Goal: Task Accomplishment & Management: Use online tool/utility

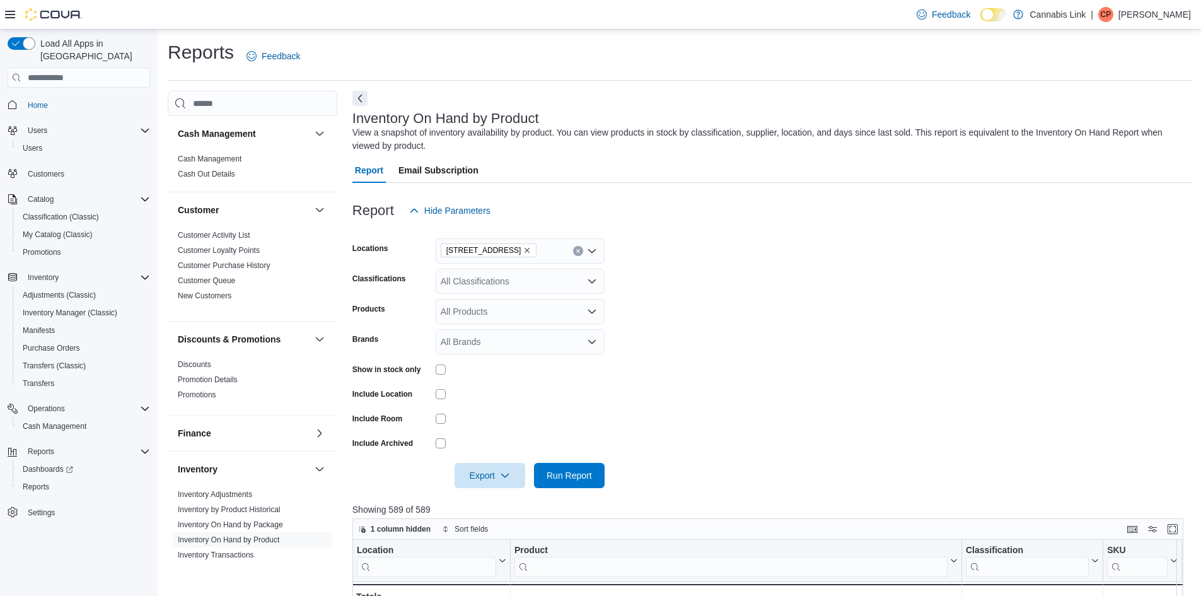
click at [572, 488] on div at bounding box center [772, 495] width 840 height 15
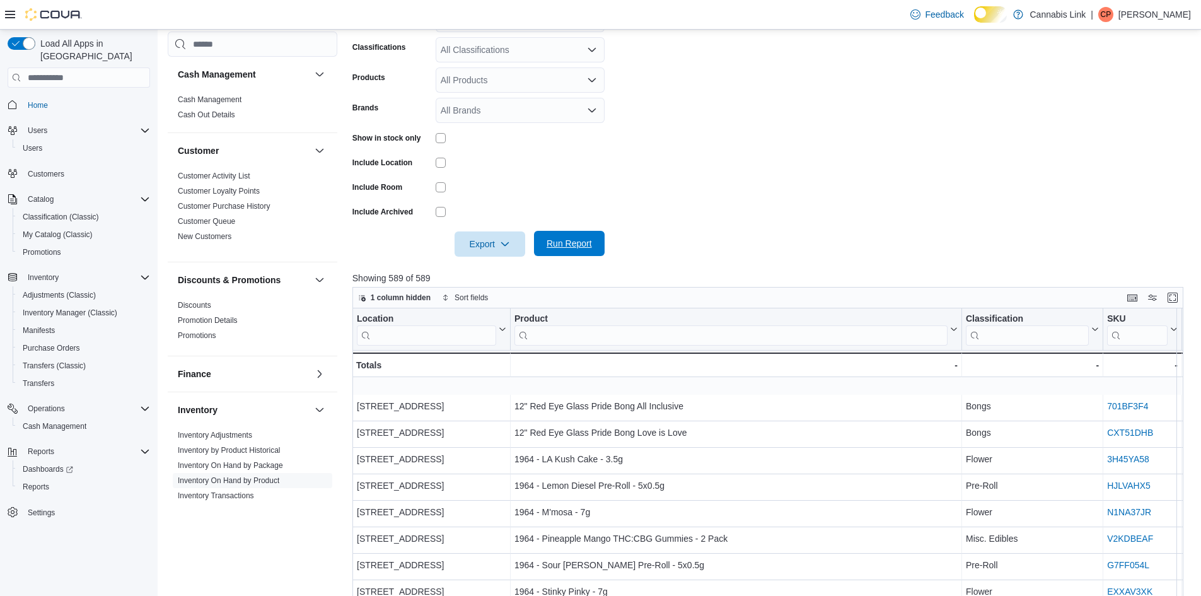
click at [567, 250] on span "Run Report" at bounding box center [569, 243] width 45 height 13
click at [494, 256] on span "Export" at bounding box center [489, 243] width 55 height 25
click at [498, 292] on span "Export to Excel" at bounding box center [482, 288] width 57 height 10
click at [588, 250] on span "Run Report" at bounding box center [569, 243] width 45 height 13
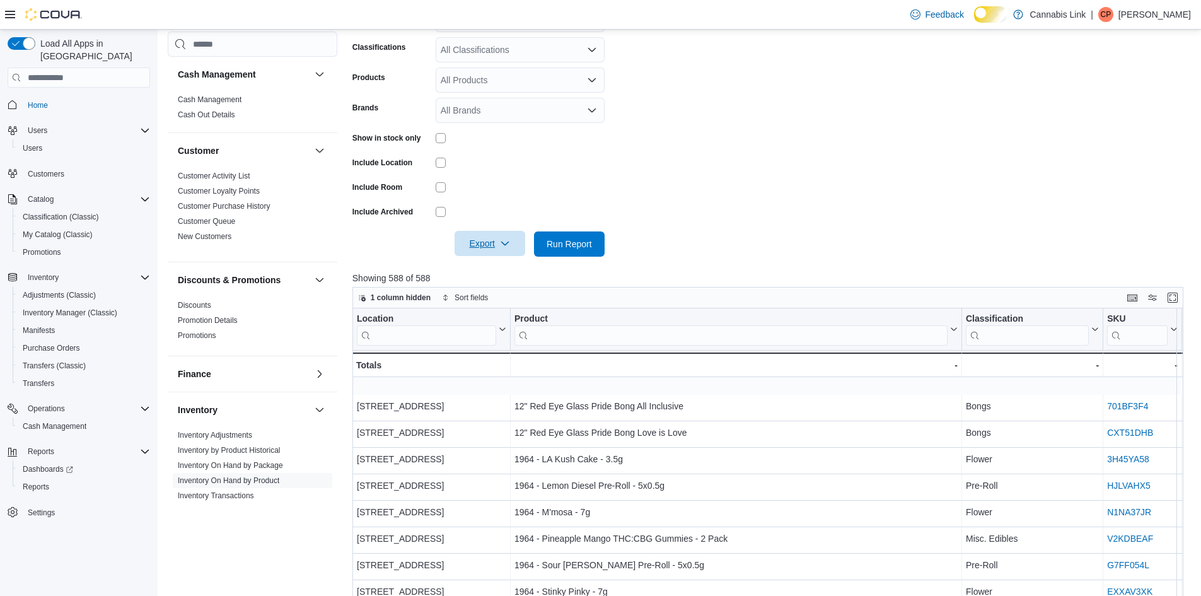
click at [517, 256] on button "Export" at bounding box center [489, 243] width 71 height 25
click at [509, 285] on span "Export to Excel" at bounding box center [482, 288] width 57 height 10
click at [564, 250] on span "Run Report" at bounding box center [569, 243] width 45 height 13
click at [511, 256] on span "Export" at bounding box center [489, 243] width 55 height 25
click at [504, 282] on button "Export to Excel" at bounding box center [483, 287] width 72 height 25
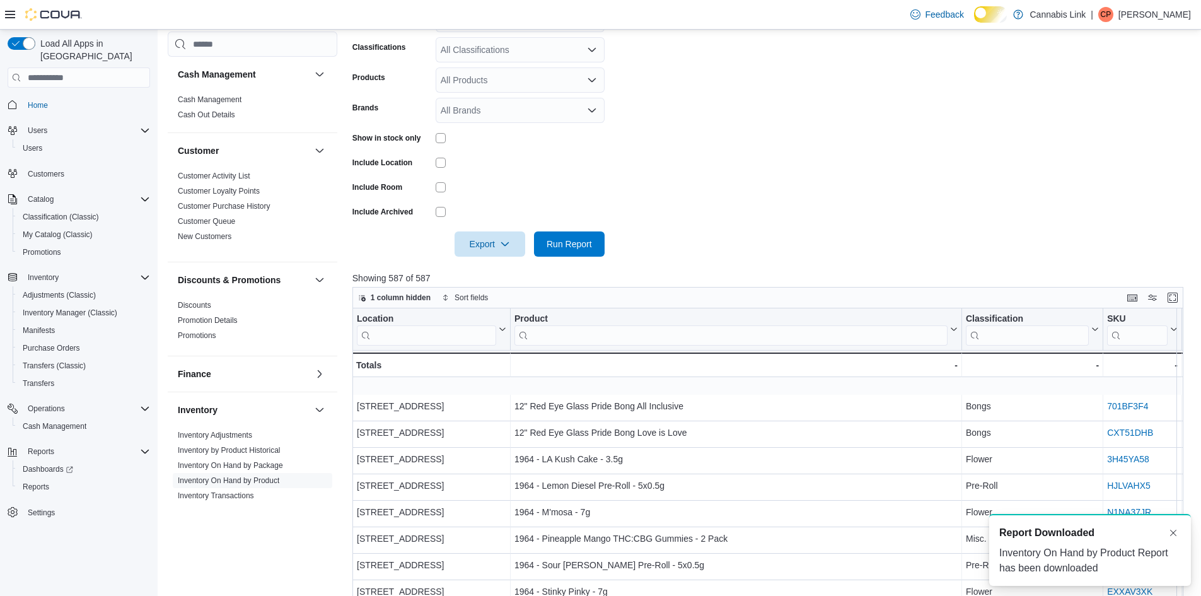
click at [732, 154] on form "Locations [STREET_ADDRESS] Classifications All Classifications Products All Pro…" at bounding box center [772, 124] width 840 height 265
click at [767, 126] on form "Locations [STREET_ADDRESS] Classifications All Classifications Products All Pro…" at bounding box center [772, 124] width 840 height 265
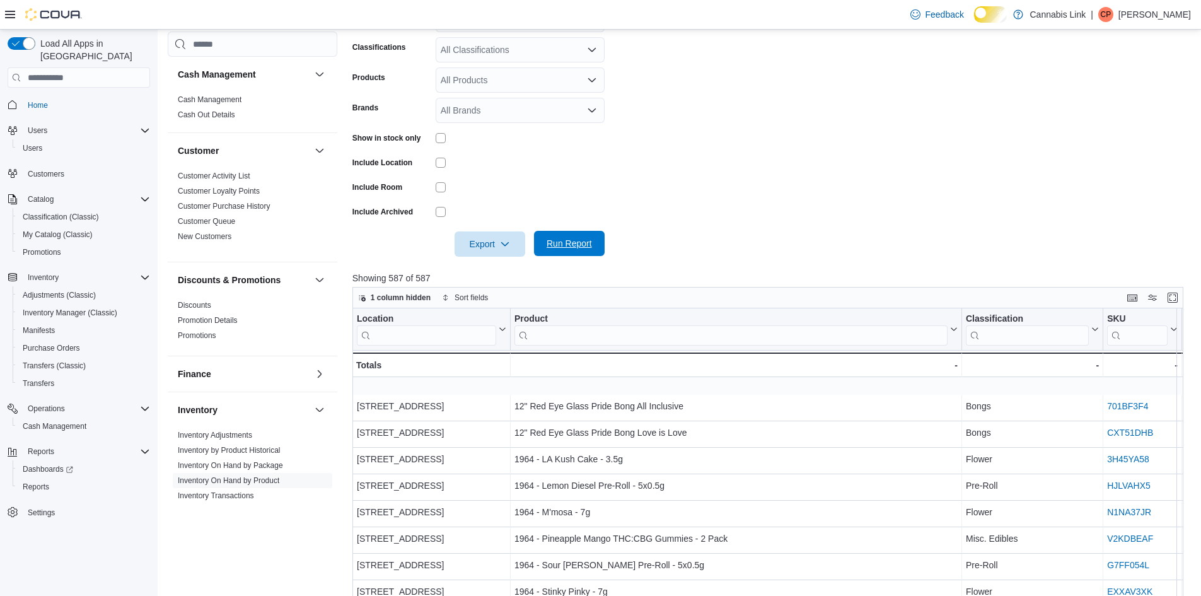
drag, startPoint x: 581, startPoint y: 260, endPoint x: 568, endPoint y: 260, distance: 13.2
click at [581, 250] on span "Run Report" at bounding box center [569, 243] width 45 height 13
click at [510, 248] on icon "button" at bounding box center [505, 243] width 10 height 10
click at [502, 288] on span "Export to Excel" at bounding box center [482, 288] width 57 height 10
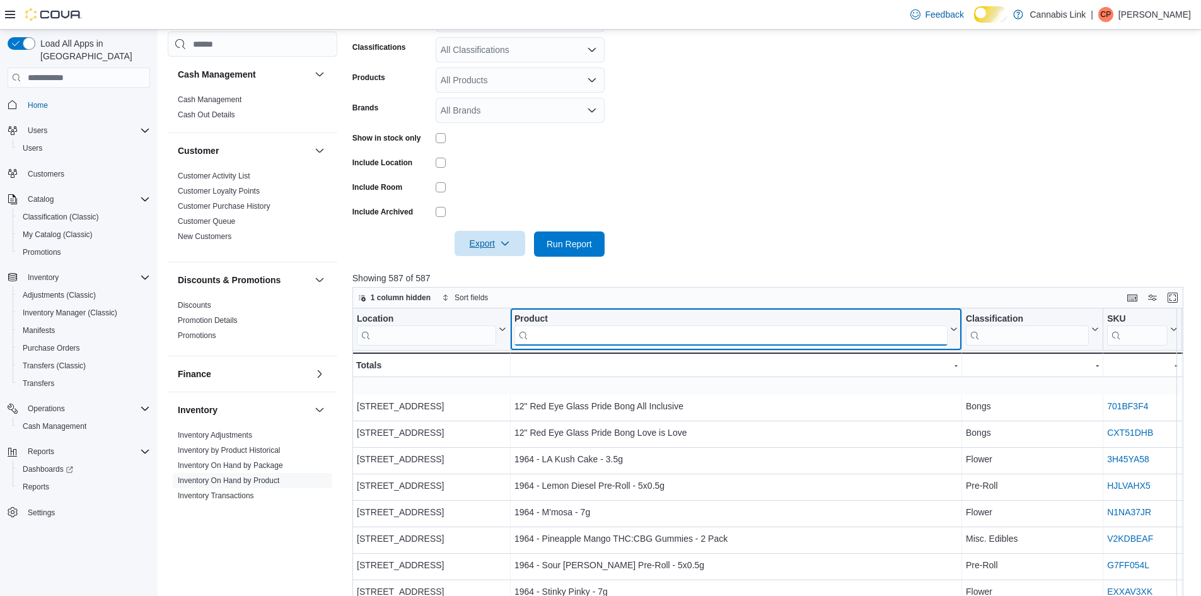
click at [605, 345] on input "search" at bounding box center [730, 335] width 433 height 20
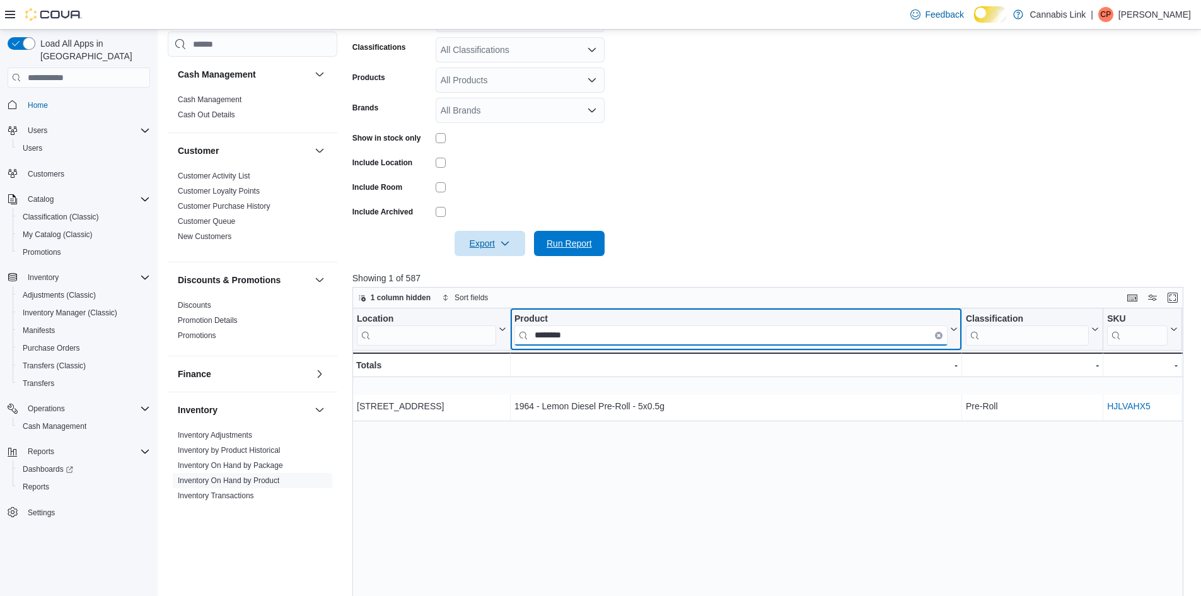
type input "********"
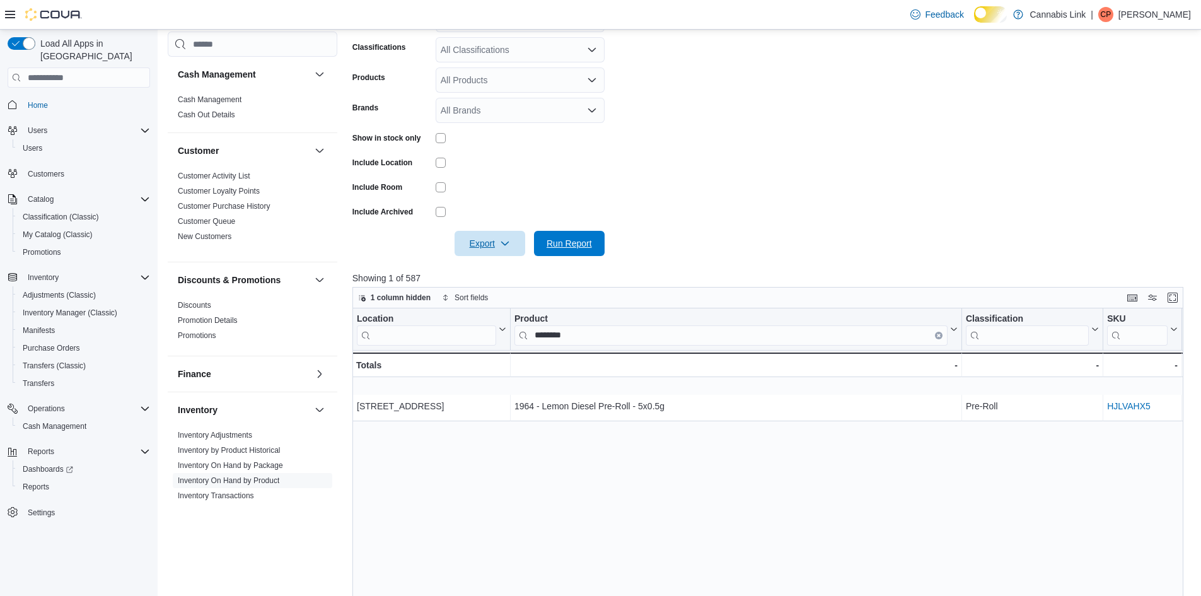
click at [570, 250] on span "Run Report" at bounding box center [569, 243] width 45 height 13
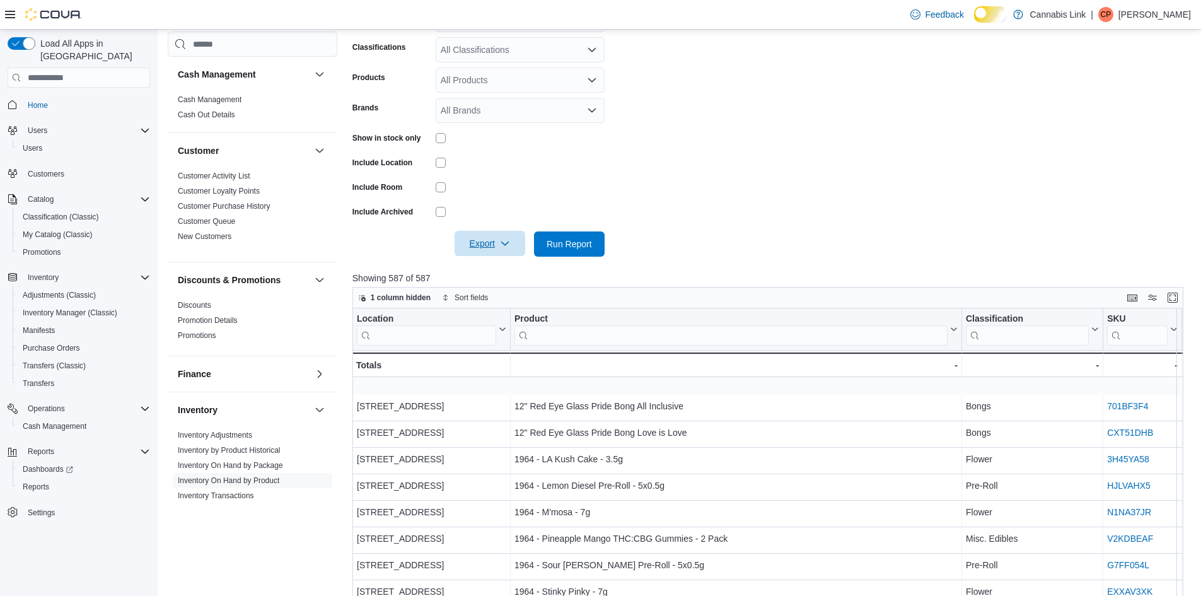
click at [500, 254] on span "Export" at bounding box center [489, 243] width 55 height 25
click at [507, 287] on span "Export to Excel" at bounding box center [482, 288] width 57 height 10
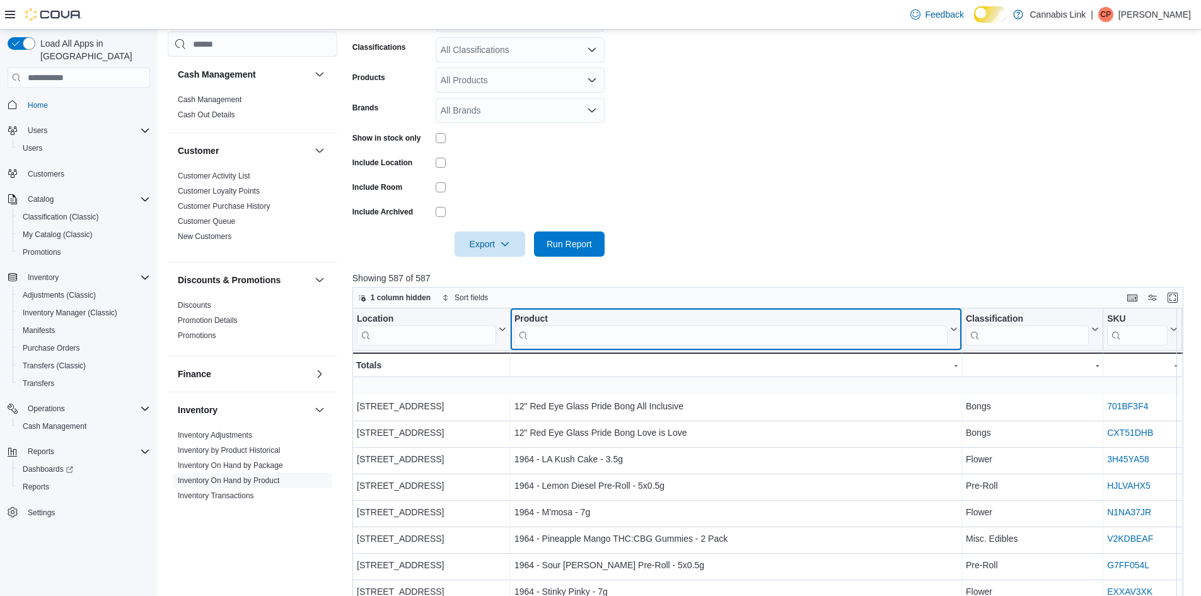
click at [551, 325] on div "Product" at bounding box center [730, 319] width 433 height 12
click at [565, 345] on input "search" at bounding box center [730, 335] width 433 height 20
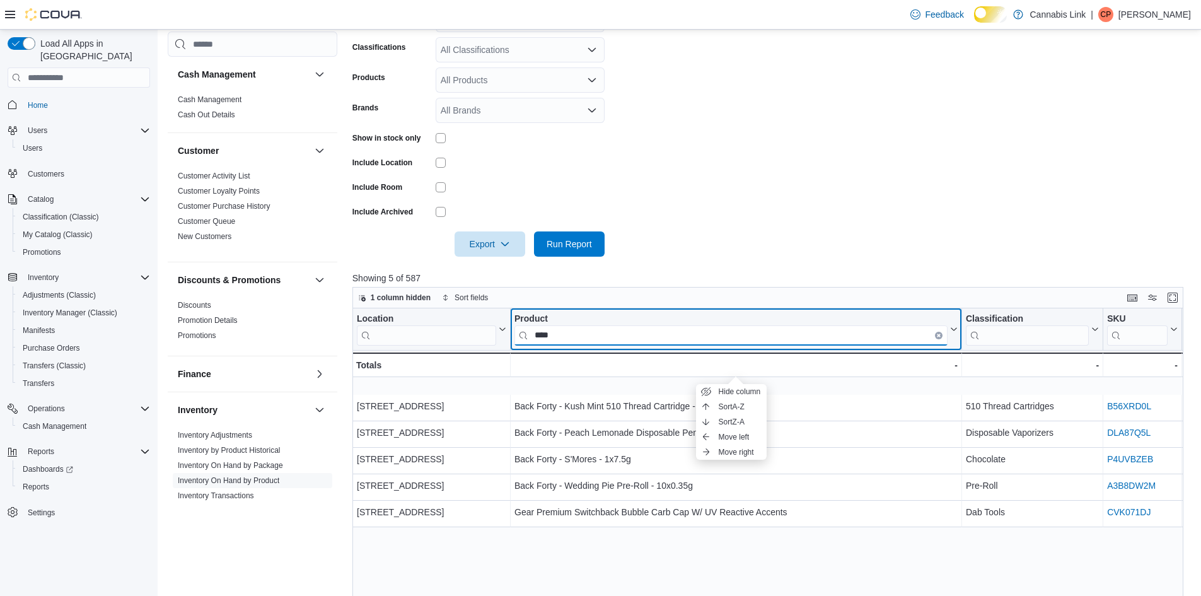
type input "****"
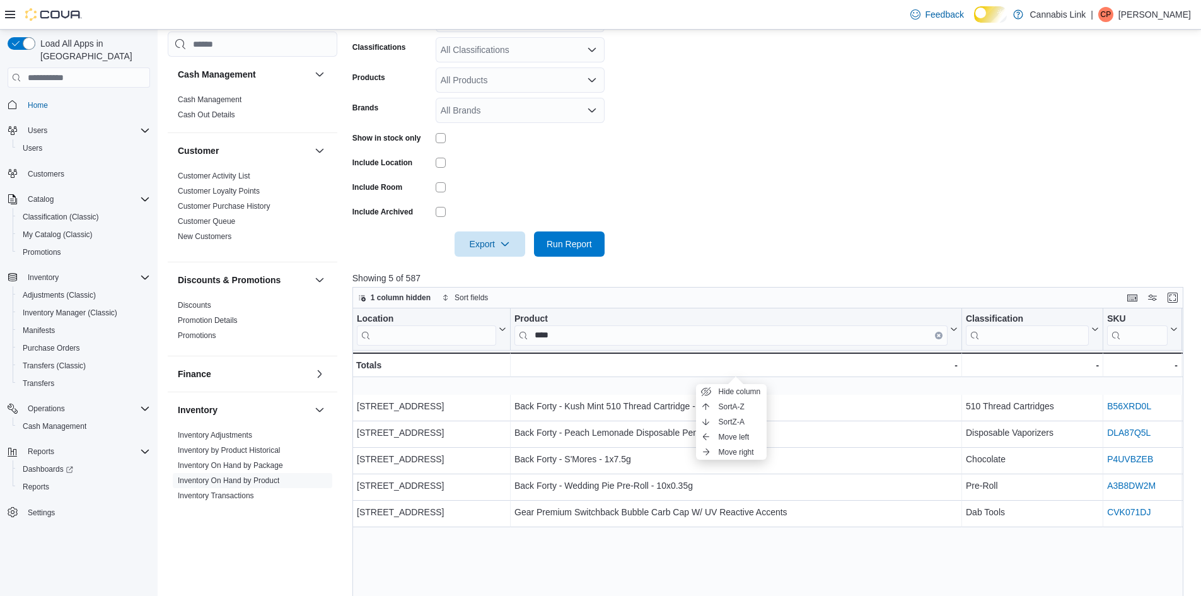
click at [710, 257] on form "Locations [STREET_ADDRESS] Classifications All Classifications Products All Pro…" at bounding box center [772, 124] width 840 height 265
click at [886, 183] on form "Locations [STREET_ADDRESS] Classifications All Classifications Products All Pro…" at bounding box center [772, 124] width 840 height 265
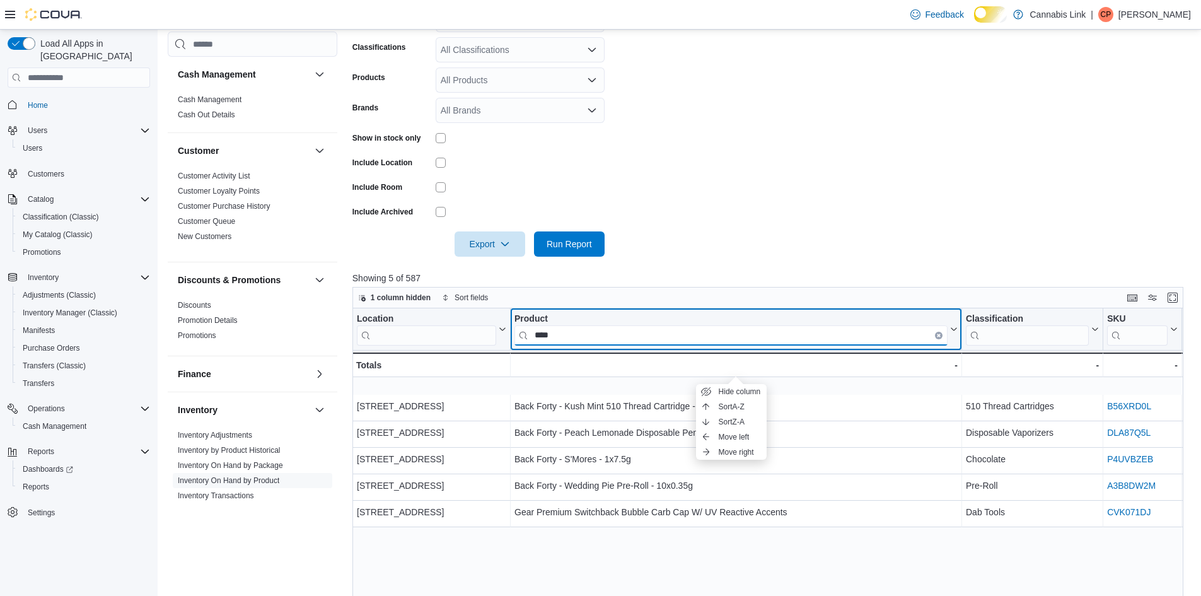
drag, startPoint x: 593, startPoint y: 367, endPoint x: 456, endPoint y: 369, distance: 137.4
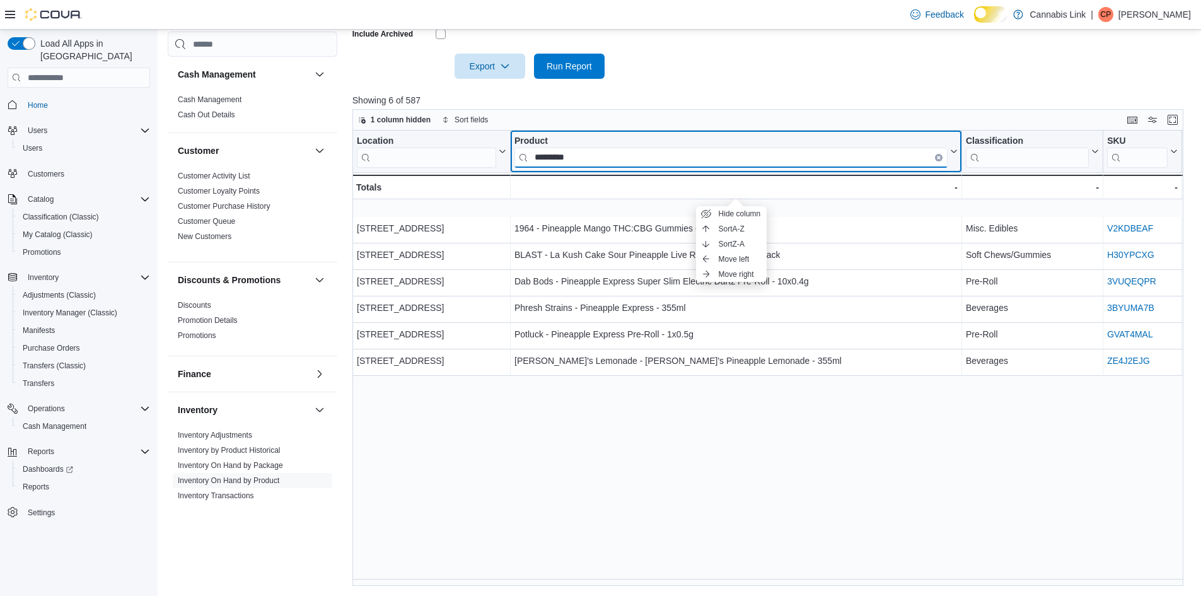
scroll to position [431, 0]
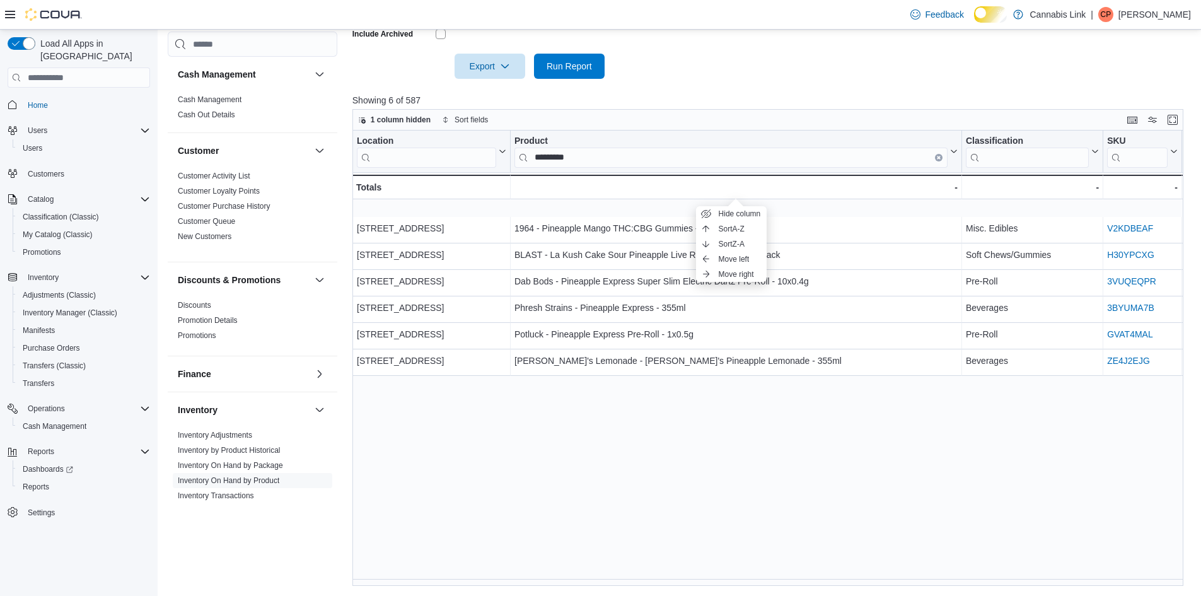
click at [553, 587] on div "Reports Feedback Cash Management Cash Management Cash Out Details Customer Cust…" at bounding box center [680, 108] width 1044 height 975
drag, startPoint x: 557, startPoint y: 586, endPoint x: 582, endPoint y: 582, distance: 26.1
click at [582, 582] on div "Location Click to view column header actions Product ********* Click to view co…" at bounding box center [767, 357] width 831 height 455
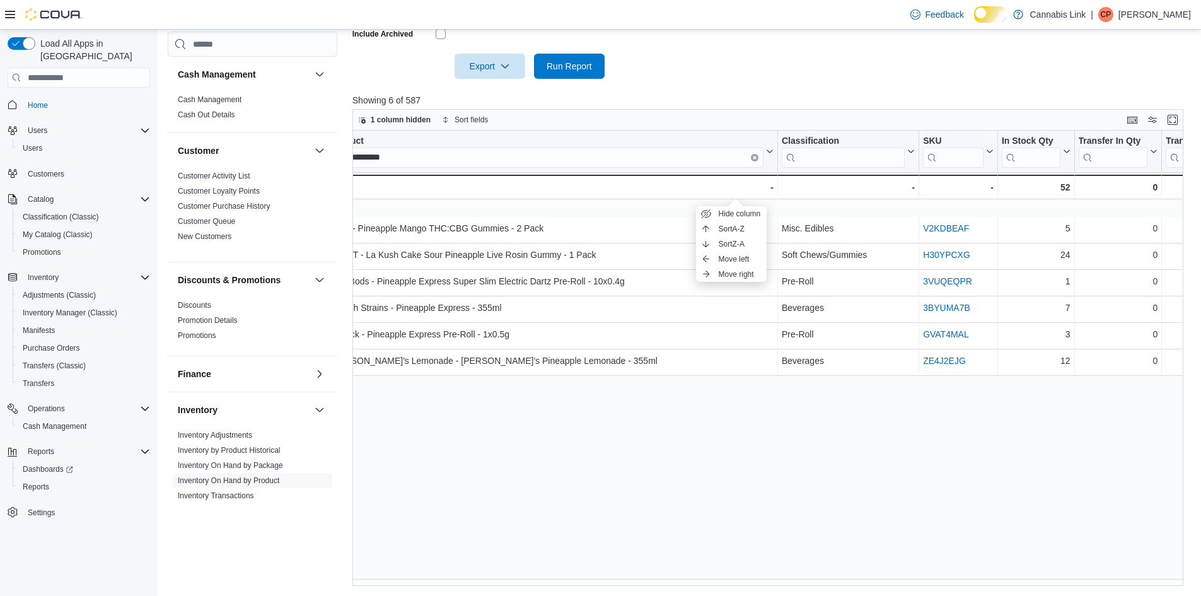
scroll to position [0, 190]
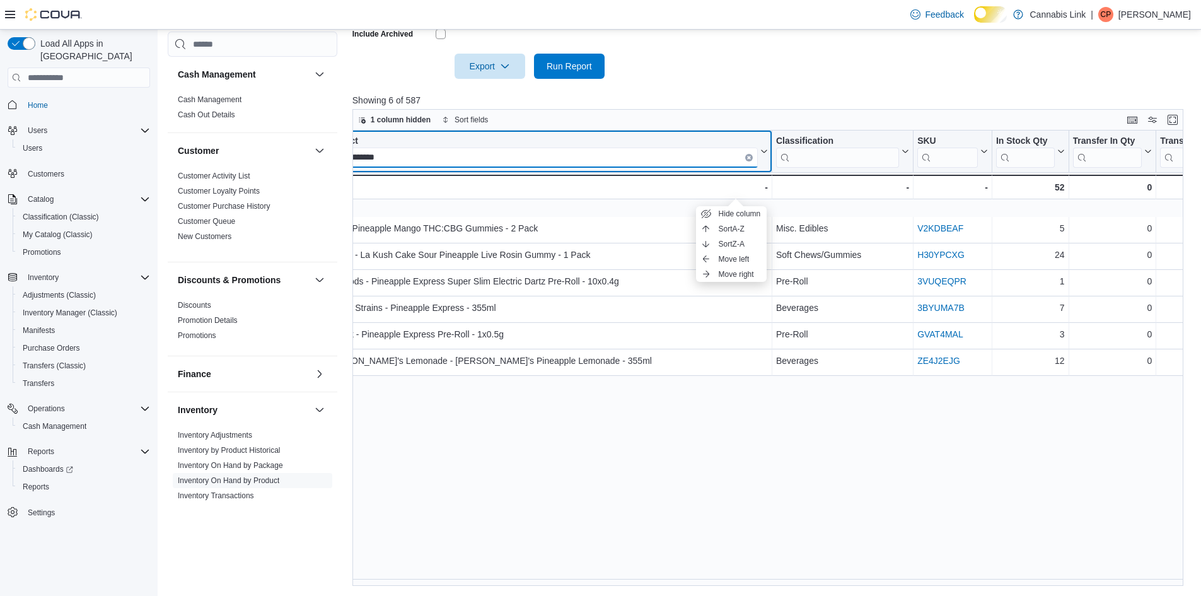
click at [531, 159] on div "Location Click to view column header actions Product ********* Click to view co…" at bounding box center [772, 357] width 840 height 455
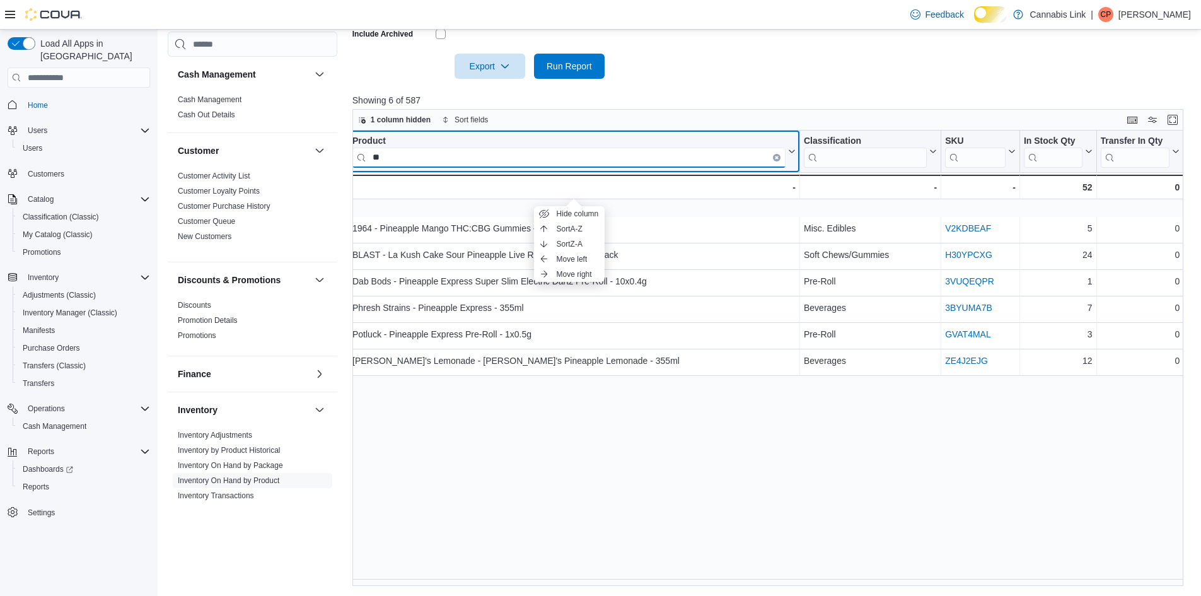
type input "*"
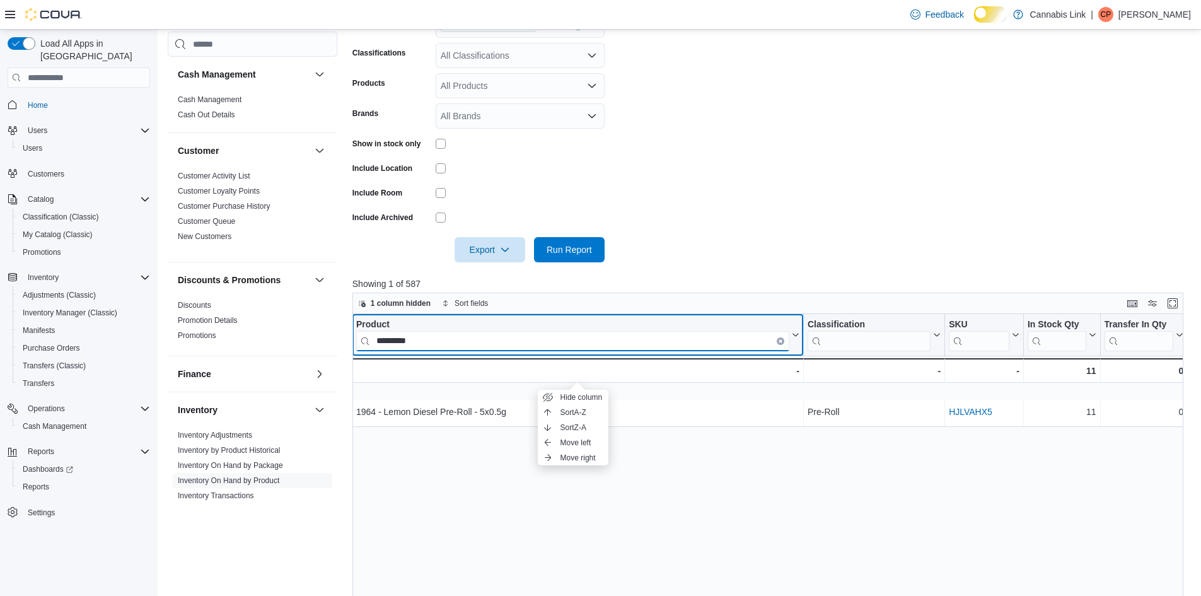
scroll to position [231, 0]
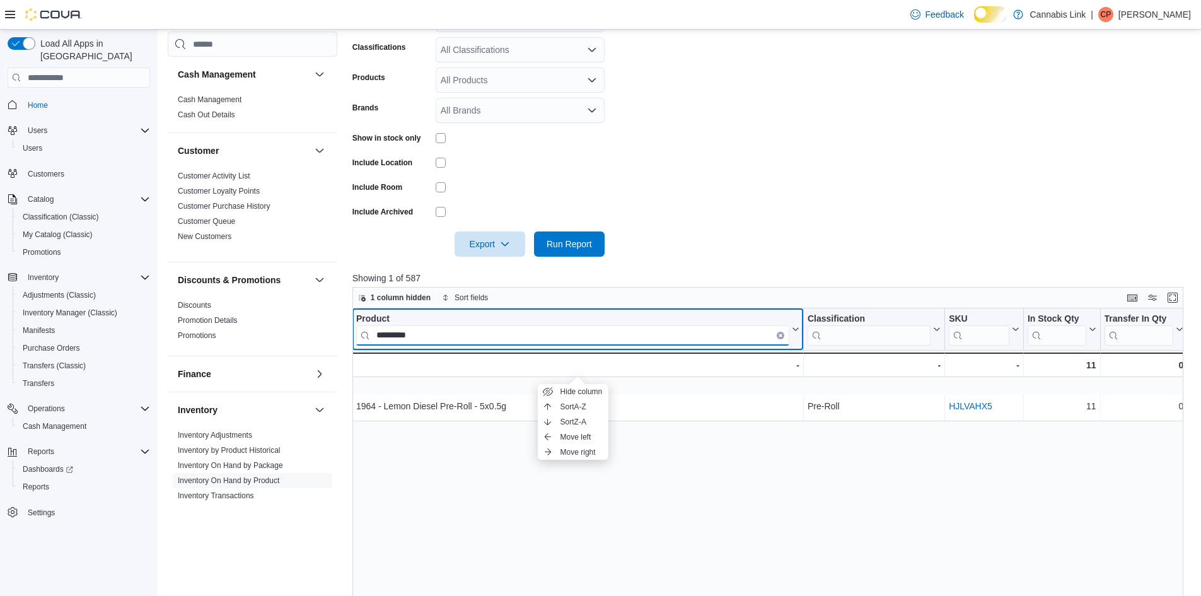
type input "*********"
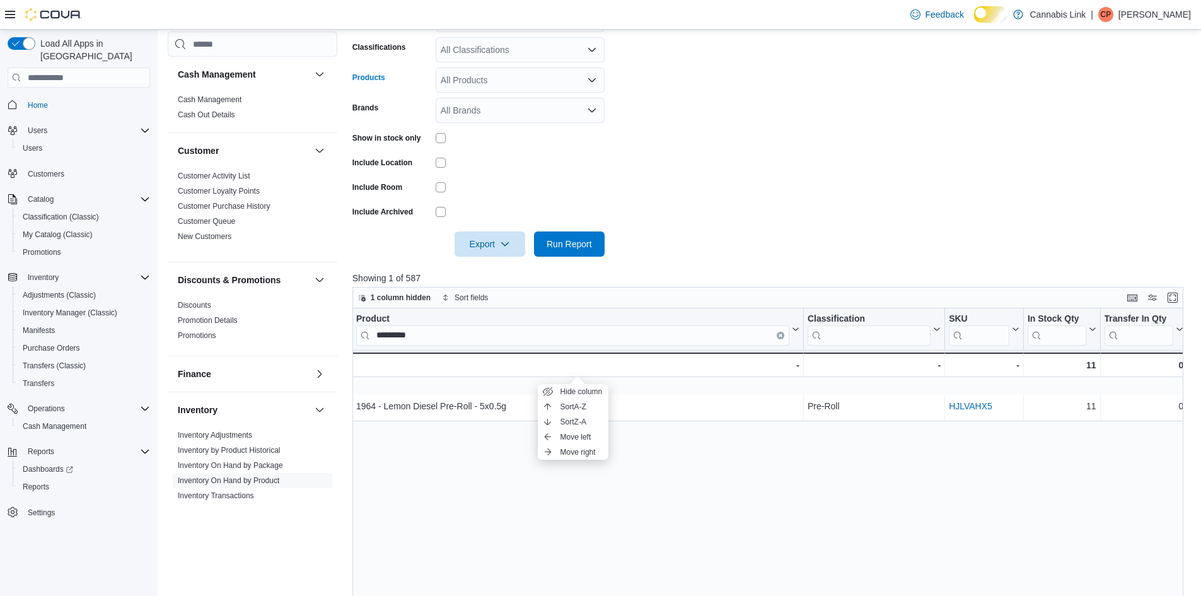
click at [582, 79] on div "All Products" at bounding box center [520, 79] width 169 height 25
click at [603, 172] on div at bounding box center [520, 163] width 169 height 20
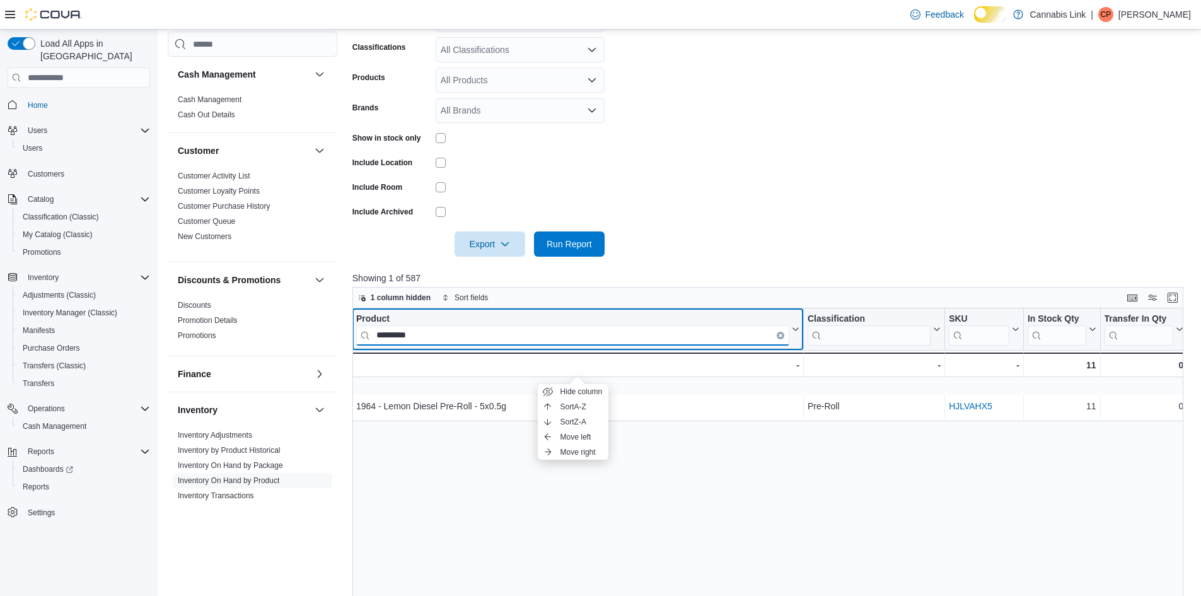
click at [620, 345] on input "*********" at bounding box center [572, 335] width 433 height 20
click at [780, 337] on icon "Clear input" at bounding box center [780, 335] width 3 height 3
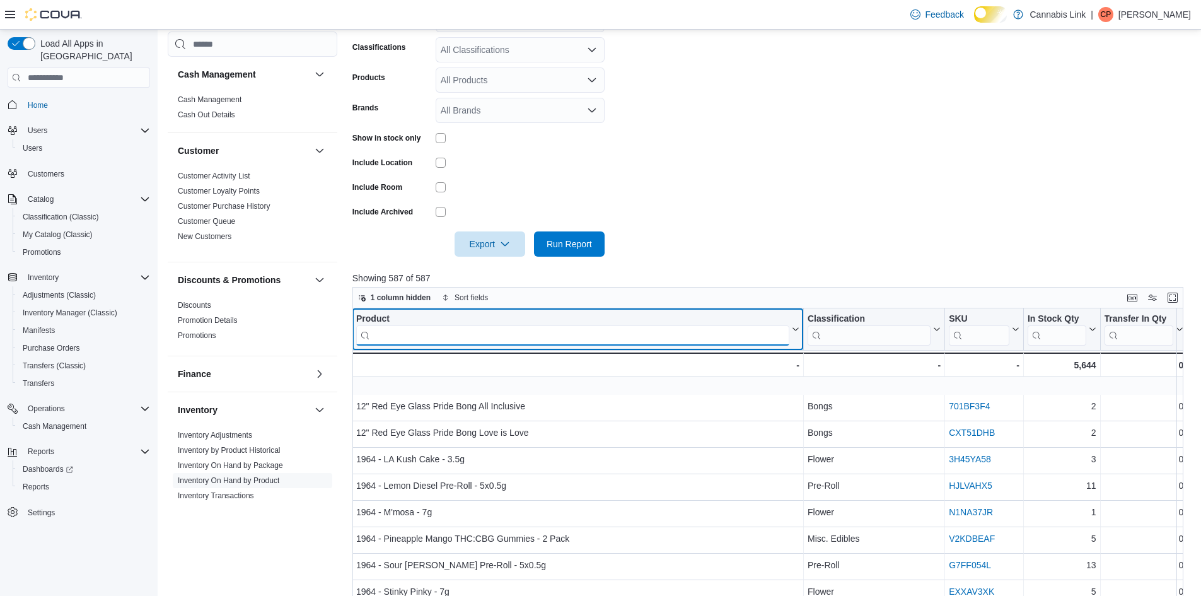
click at [702, 345] on input "search" at bounding box center [572, 335] width 433 height 20
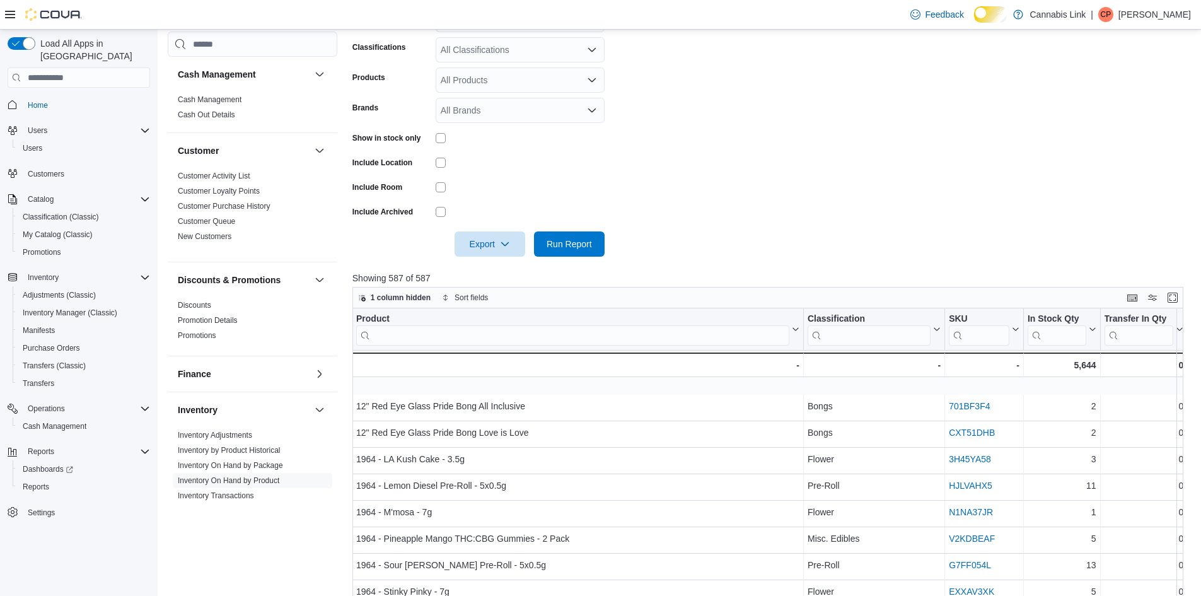
click at [696, 132] on form "Locations [STREET_ADDRESS] Classifications All Classifications Products All Pro…" at bounding box center [772, 124] width 840 height 265
click at [780, 226] on form "Locations [STREET_ADDRESS] Classifications All Classifications Products All Pro…" at bounding box center [772, 124] width 840 height 265
click at [304, 269] on div "Discounts & Promotions" at bounding box center [253, 279] width 170 height 35
click at [780, 115] on form "Locations [STREET_ADDRESS] Classifications All Classifications Products All Pro…" at bounding box center [772, 124] width 840 height 265
